Goal: Transaction & Acquisition: Purchase product/service

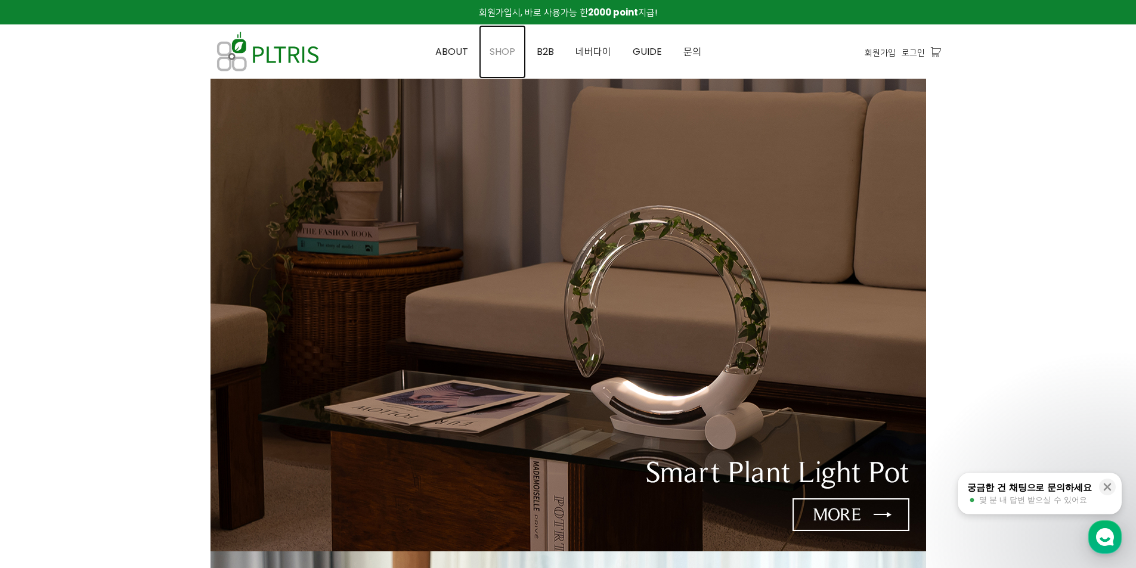
click at [510, 55] on span "SHOP" at bounding box center [502, 52] width 26 height 14
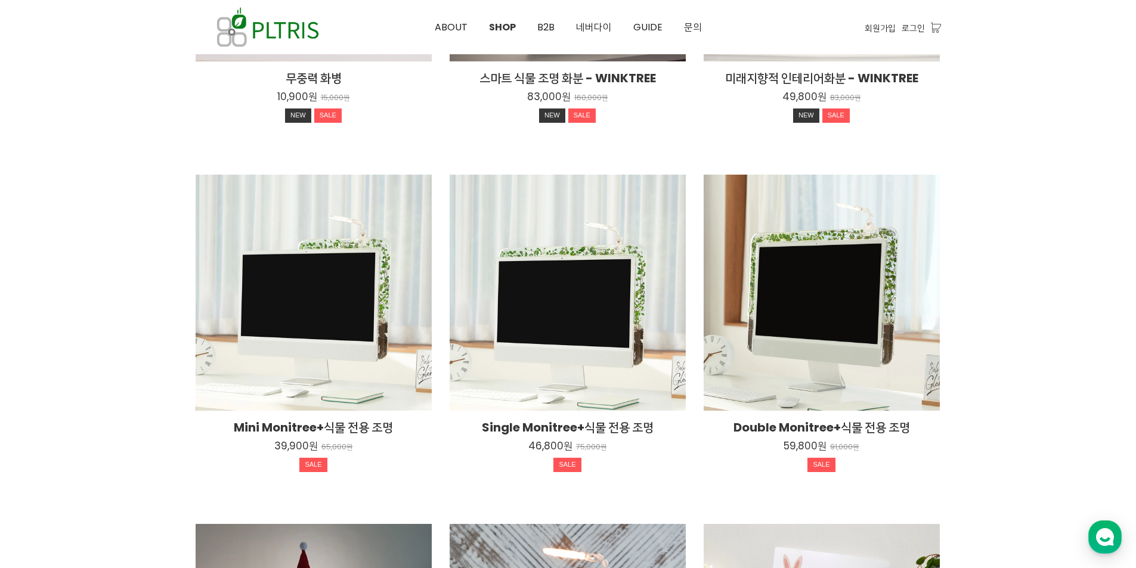
scroll to position [417, 0]
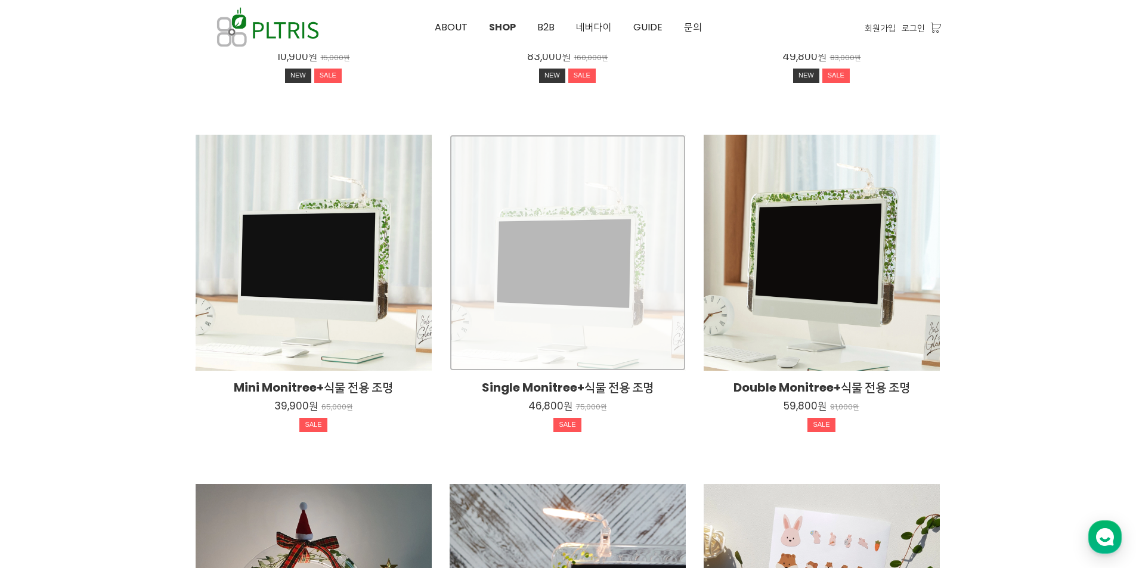
click at [616, 280] on div "Single Monitree+식물 전용 조명 46,800원 75,000원 SALE" at bounding box center [567, 253] width 236 height 236
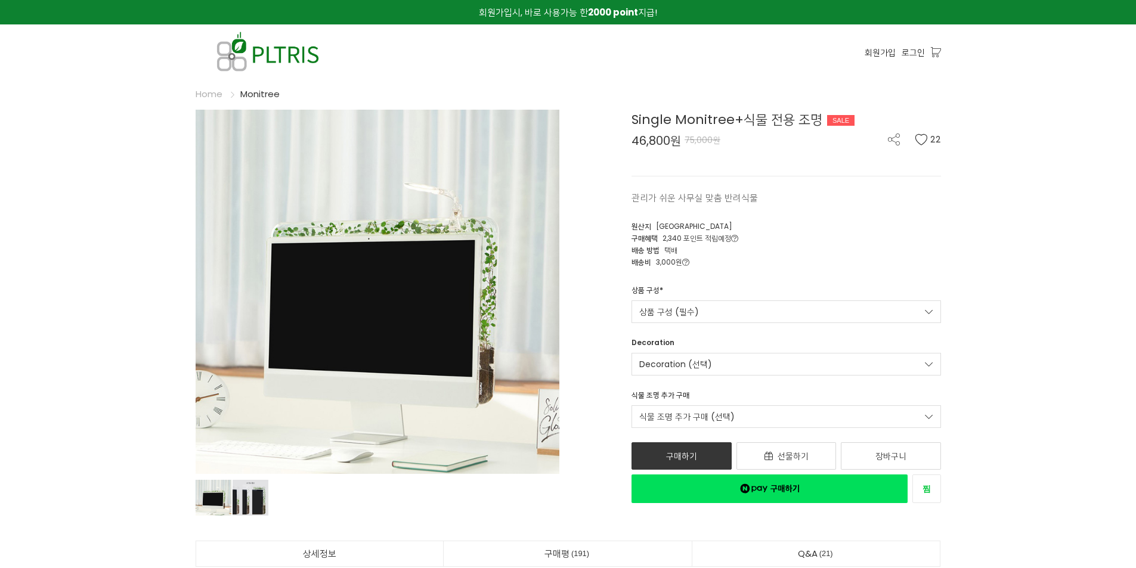
drag, startPoint x: 0, startPoint y: 0, endPoint x: 193, endPoint y: 324, distance: 376.9
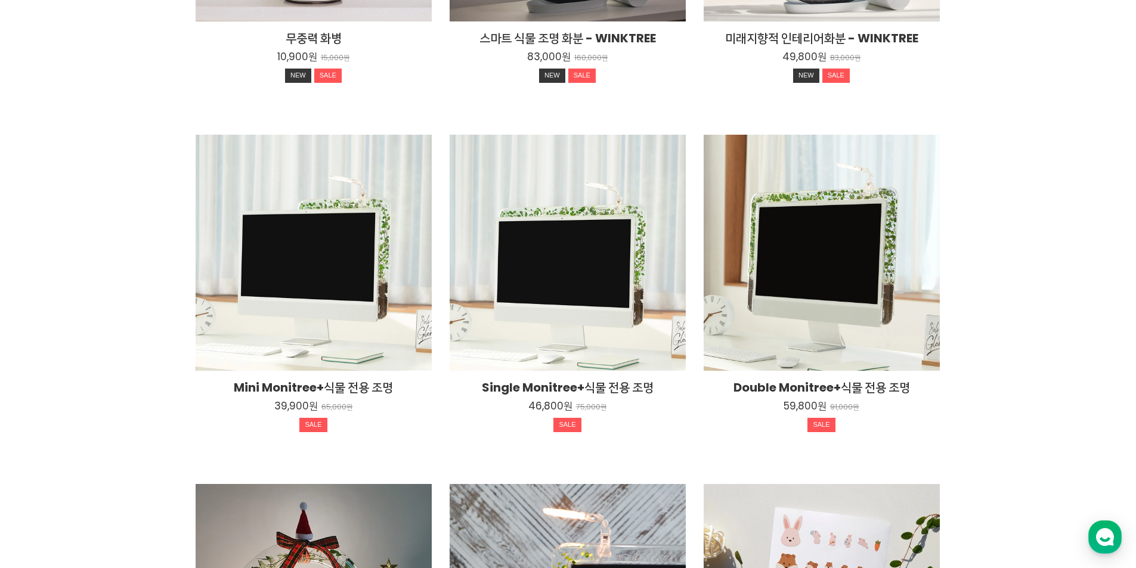
click at [110, 336] on div at bounding box center [568, 278] width 1136 height 1235
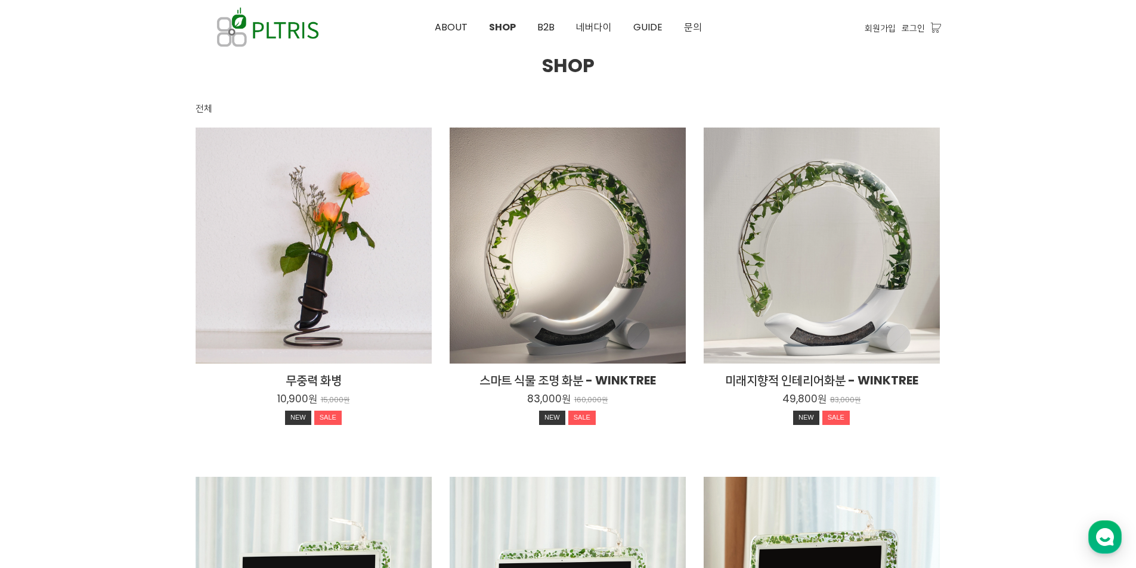
scroll to position [51, 0]
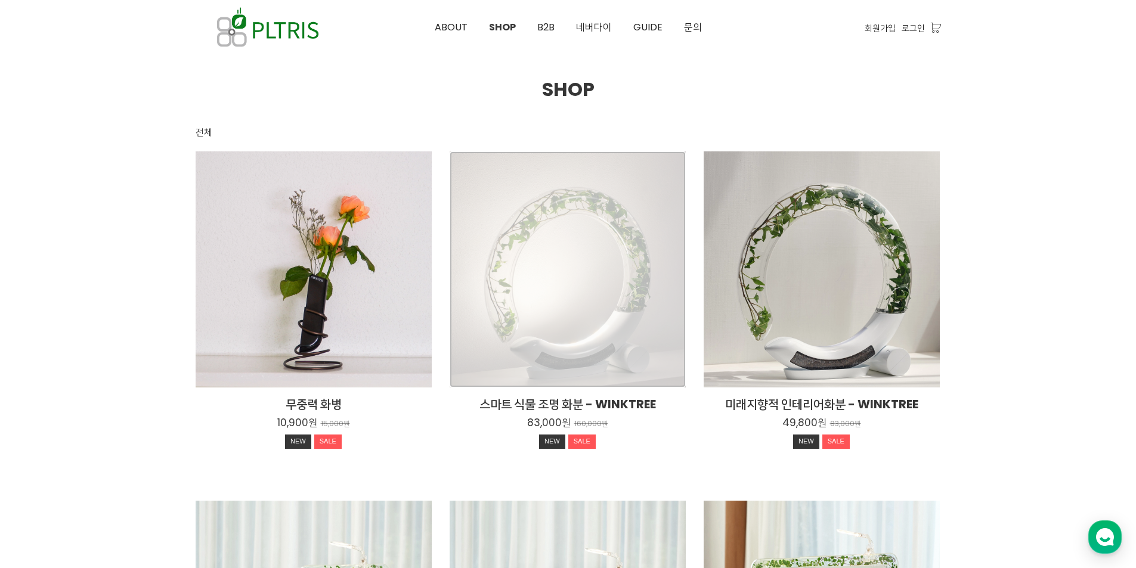
click at [613, 310] on div "스마트 식물 조명 화분 - WINKTREE 83,000원 160,000원 NEW SALE" at bounding box center [567, 269] width 236 height 236
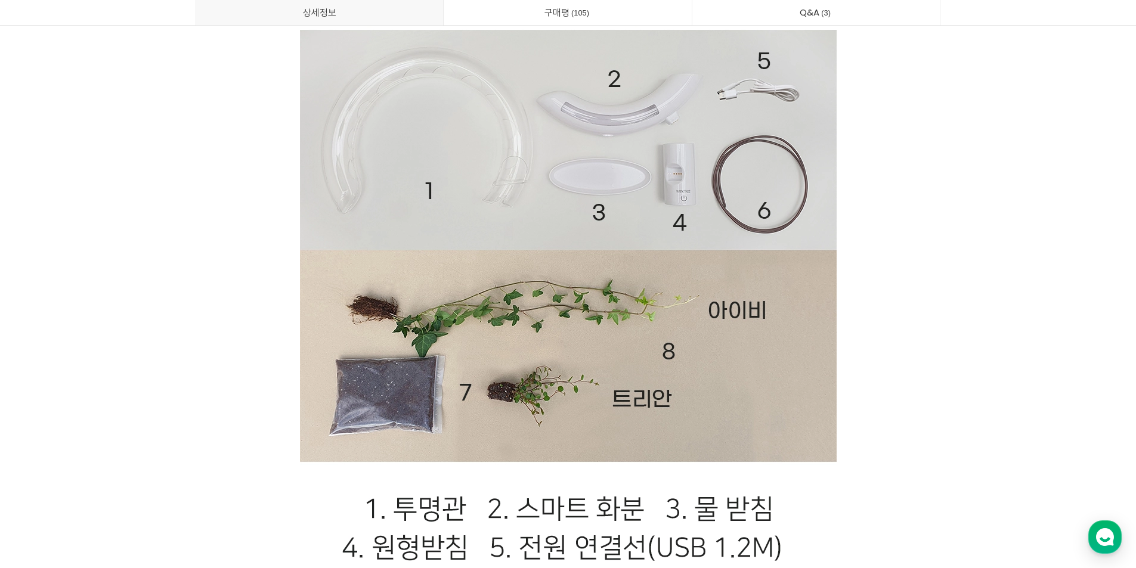
scroll to position [23507, 0]
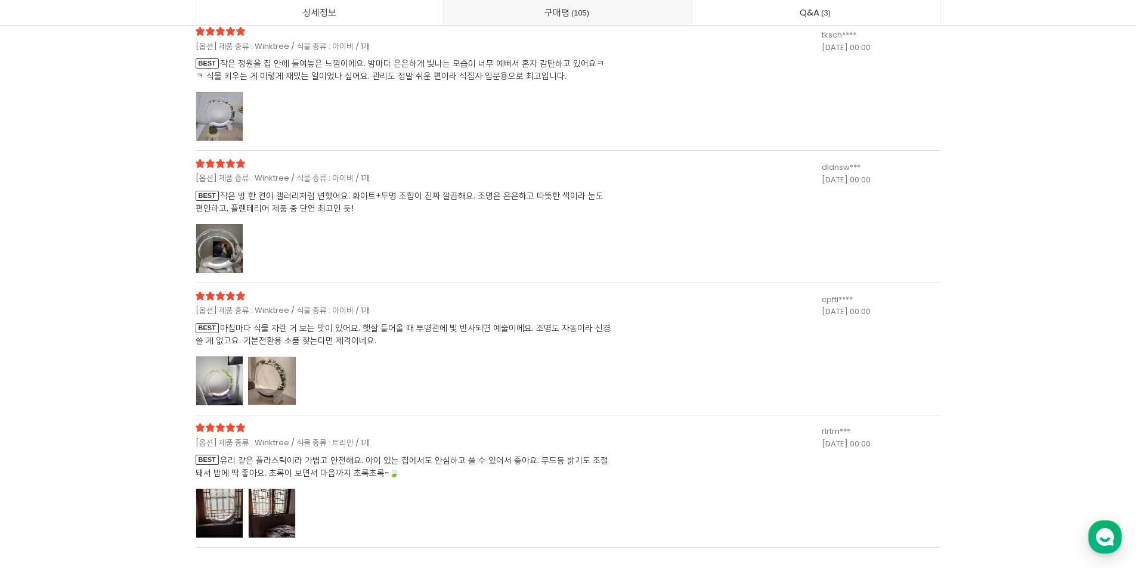
scroll to position [31992, 0]
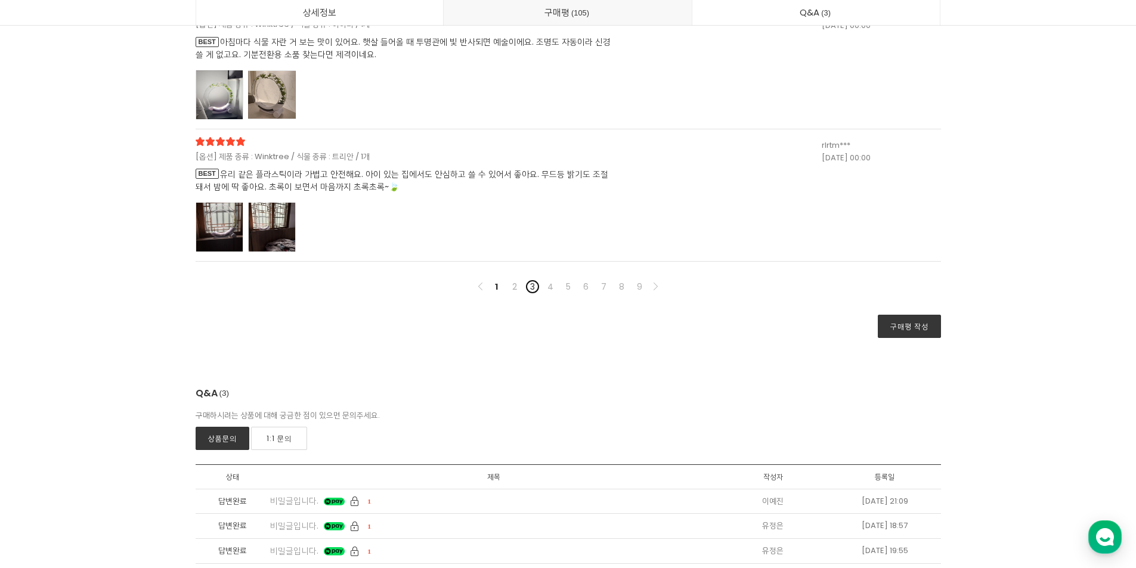
click at [535, 280] on link "3" at bounding box center [532, 287] width 14 height 14
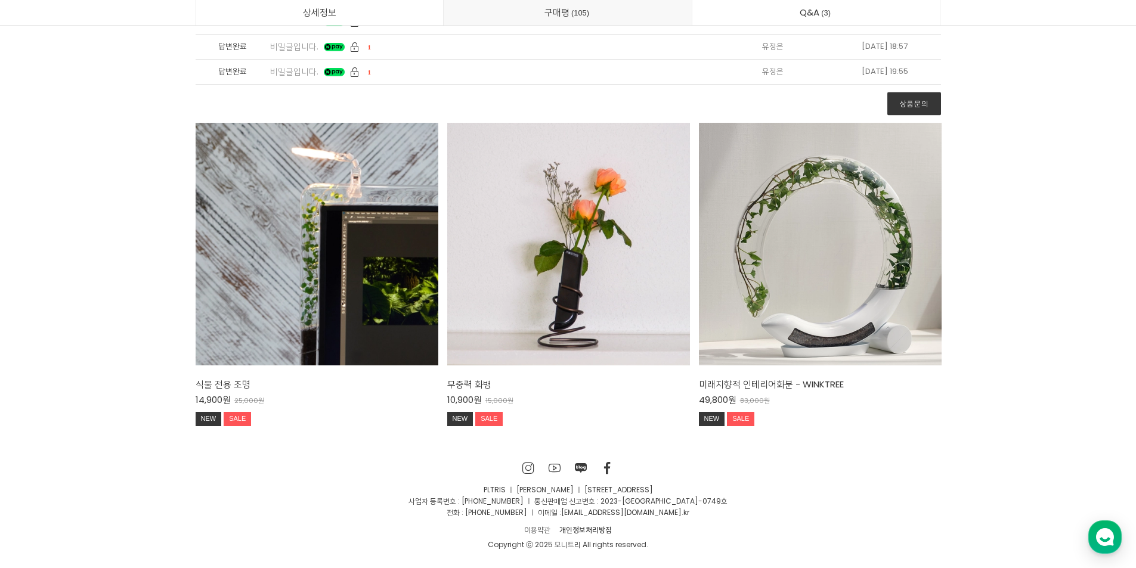
scroll to position [30762, 0]
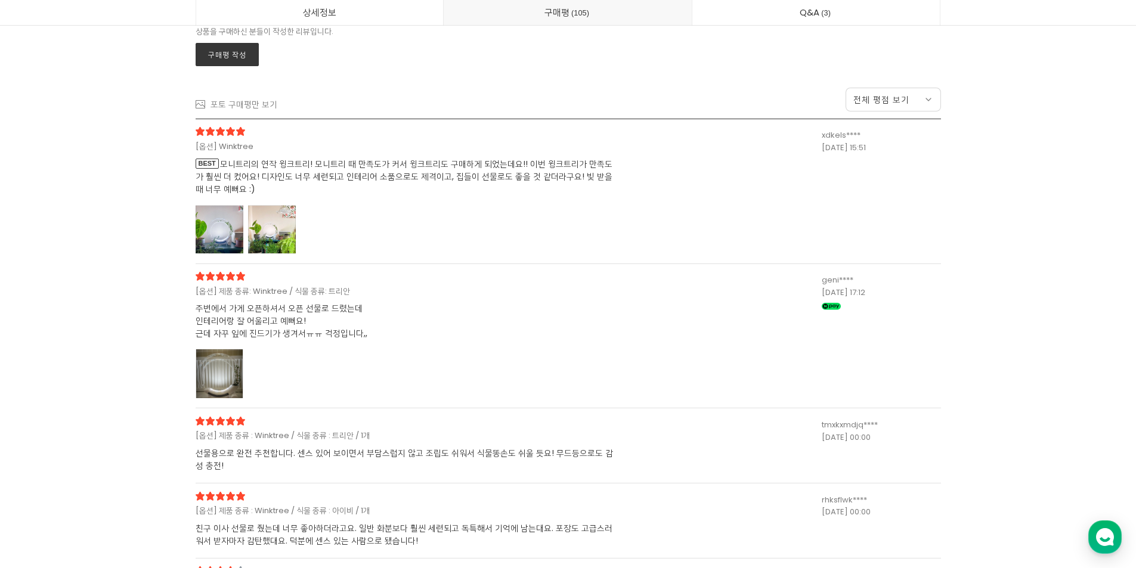
click at [317, 328] on span "주변에서 가게 오픈하셔서 오픈 선물로 드렸는데 인테리어랑 잘 어울리고 예뻐요! 근데 자꾸 잎에 진드기가 생겨서ㅠㅠ 걱정입니다,," at bounding box center [282, 320] width 172 height 37
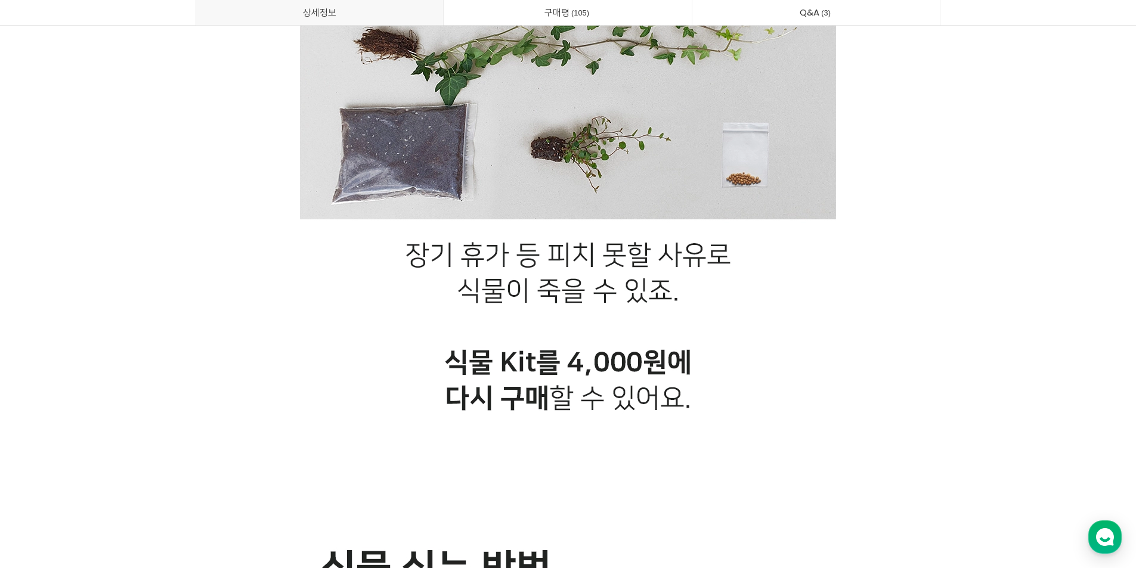
scroll to position [24503, 0]
